Goal: Information Seeking & Learning: Learn about a topic

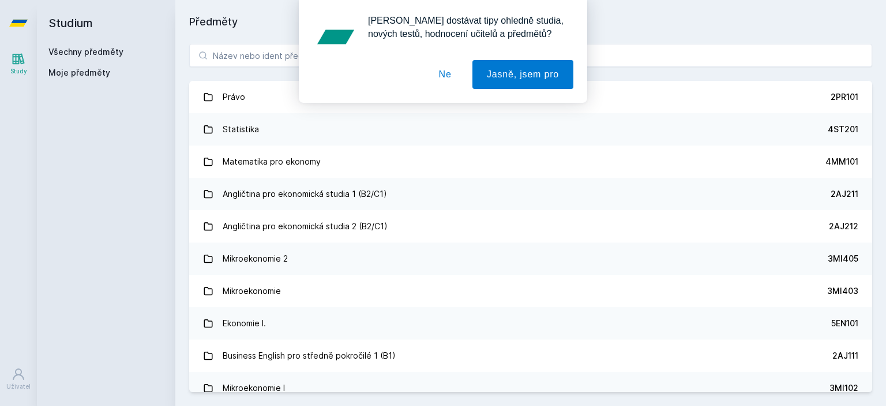
click at [442, 74] on button "Ne" at bounding box center [446, 74] width 42 height 29
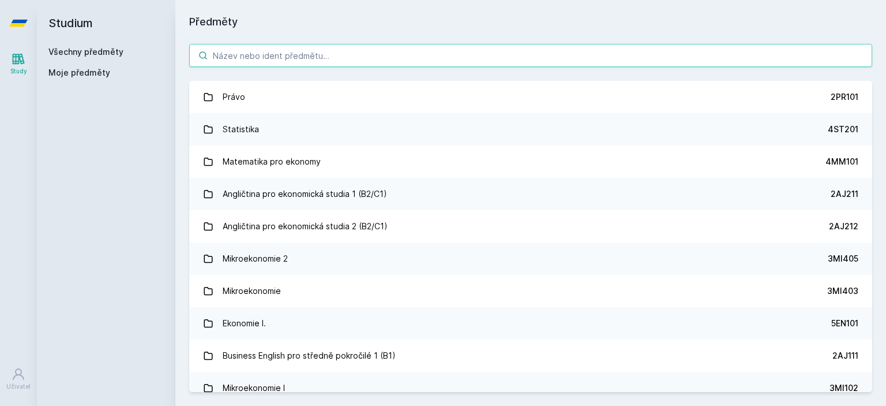
click at [421, 63] on input "search" at bounding box center [530, 55] width 683 height 23
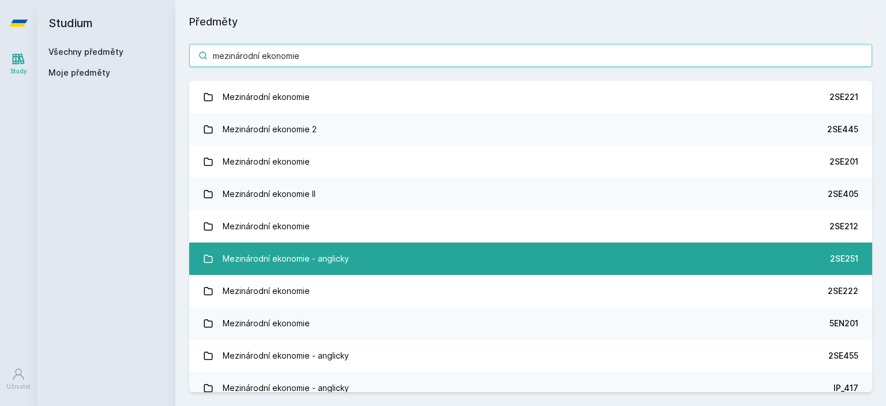
type input "mezinárodní ekonomie"
click at [372, 248] on link "Mezinárodní ekonomie - anglicky 2SE251" at bounding box center [530, 258] width 683 height 32
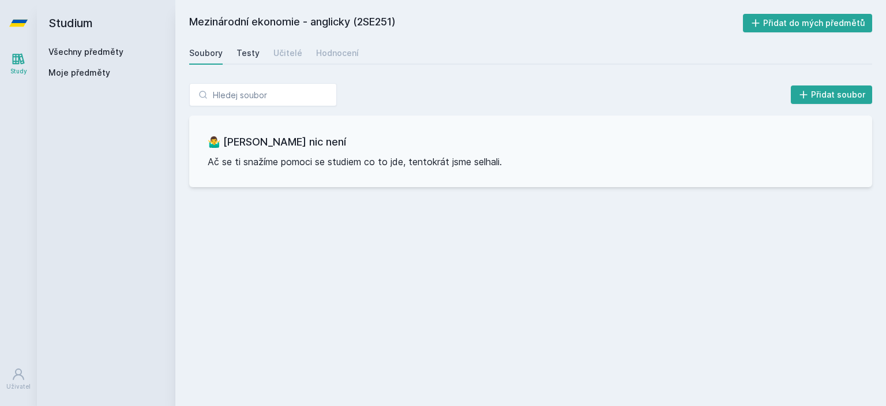
click at [255, 52] on div "Testy" at bounding box center [248, 53] width 23 height 12
click at [328, 53] on div "Hodnocení" at bounding box center [337, 53] width 43 height 12
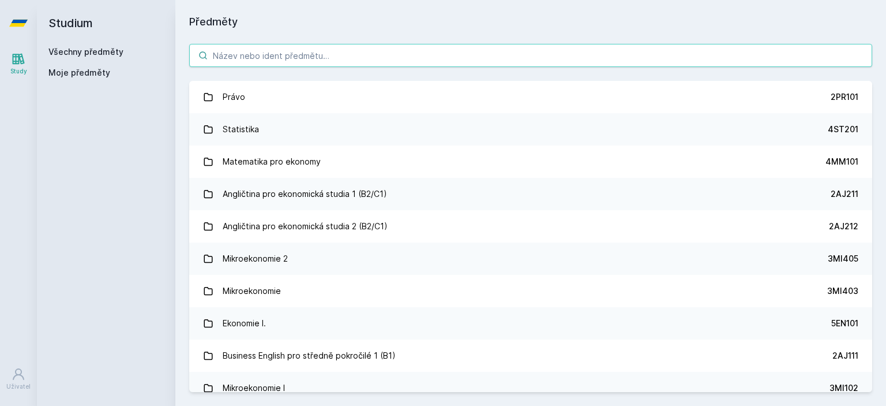
click at [300, 58] on input "search" at bounding box center [530, 55] width 683 height 23
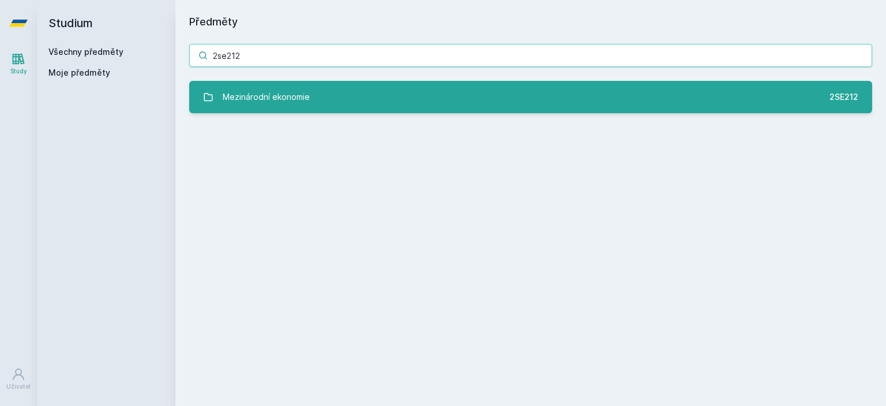
type input "2se212"
click at [287, 94] on div "Mezinárodní ekonomie" at bounding box center [266, 96] width 87 height 23
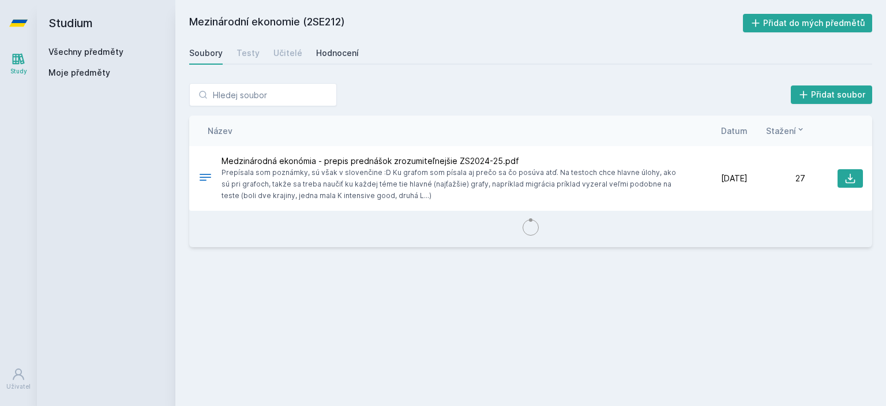
click at [342, 51] on div "Hodnocení" at bounding box center [337, 53] width 43 height 12
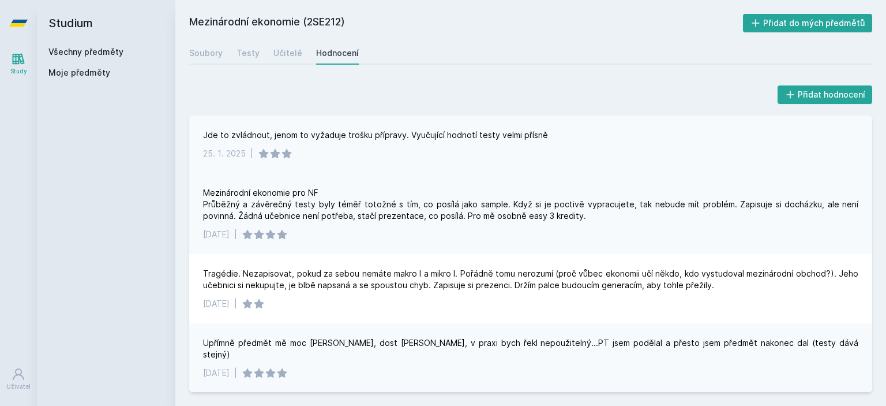
click at [468, 132] on div "Jde to zvládnout, jenom to vyžaduje trošku přípravy. Vyučující hodnotí testy ve…" at bounding box center [375, 135] width 345 height 12
click at [398, 204] on div "Mezinárodní ekonomie pro NF Průběžný a závěrečný testy byly téměř totožné s tím…" at bounding box center [531, 204] width 656 height 35
click at [295, 57] on div "Učitelé" at bounding box center [288, 53] width 29 height 12
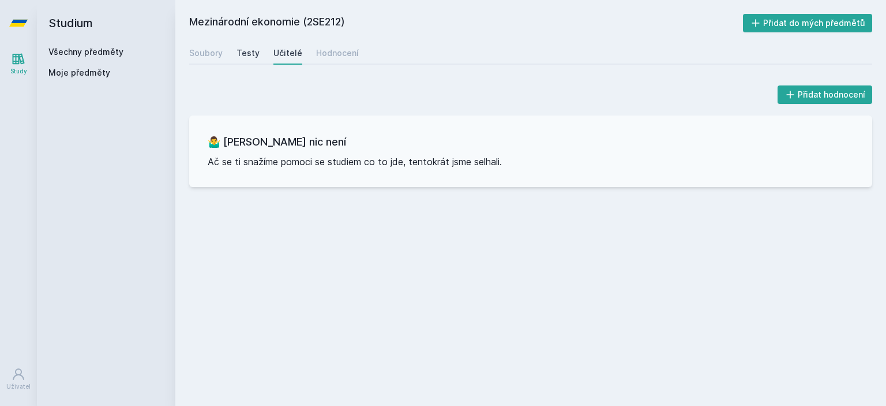
drag, startPoint x: 259, startPoint y: 58, endPoint x: 252, endPoint y: 57, distance: 7.0
click at [252, 57] on div "Soubory Testy Učitelé Hodnocení" at bounding box center [530, 53] width 683 height 23
click at [252, 57] on div "Testy" at bounding box center [248, 53] width 23 height 12
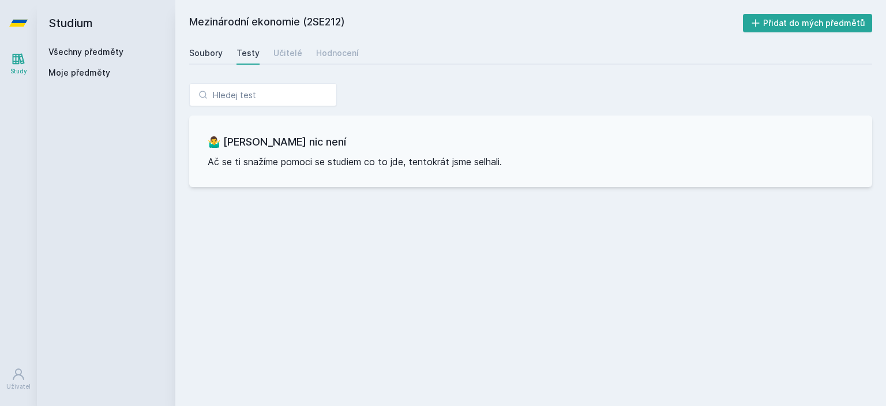
click at [211, 57] on div "Soubory" at bounding box center [205, 53] width 33 height 12
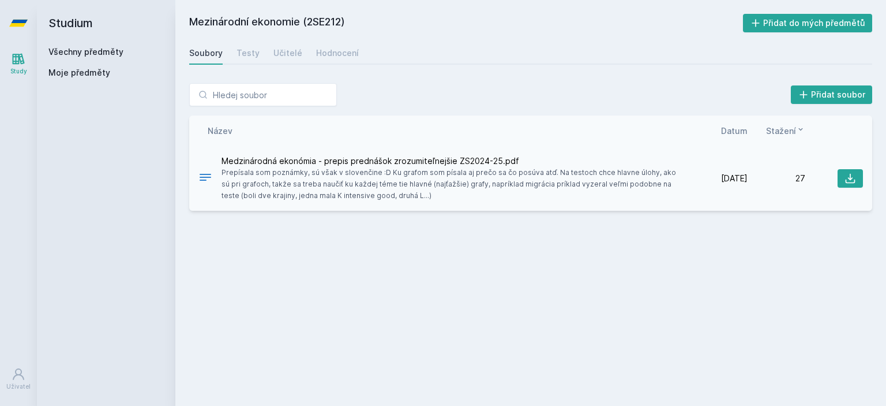
click at [459, 184] on span "Prepísala som poznámky, sú však v slovenčine :D Ku grafom som písala aj prečo s…" at bounding box center [454, 184] width 464 height 35
